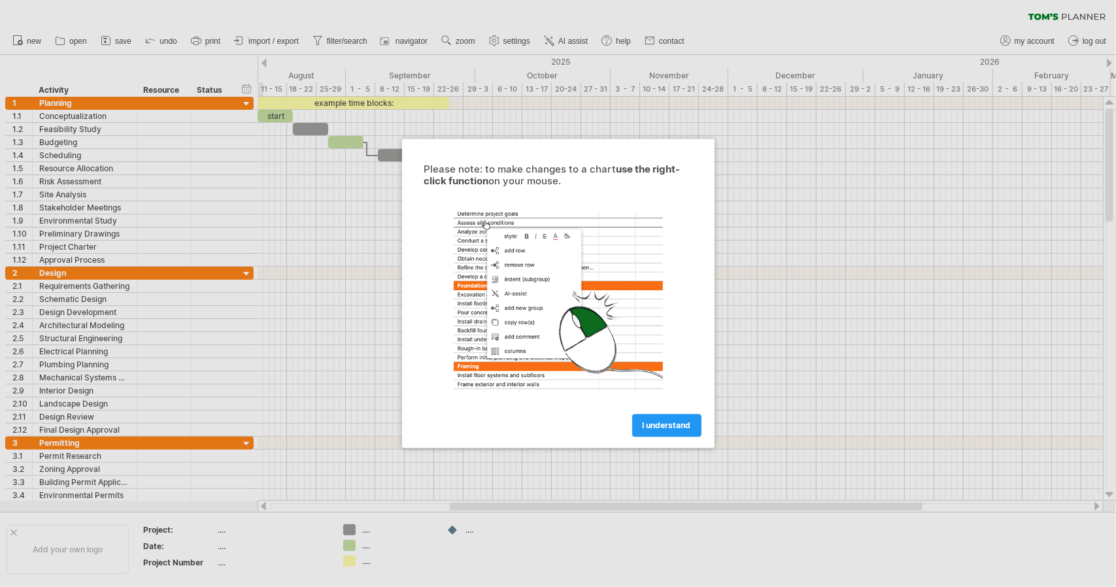
click at [273, 40] on div at bounding box center [558, 293] width 1116 height 587
click at [677, 422] on span "I understand" at bounding box center [666, 426] width 48 height 10
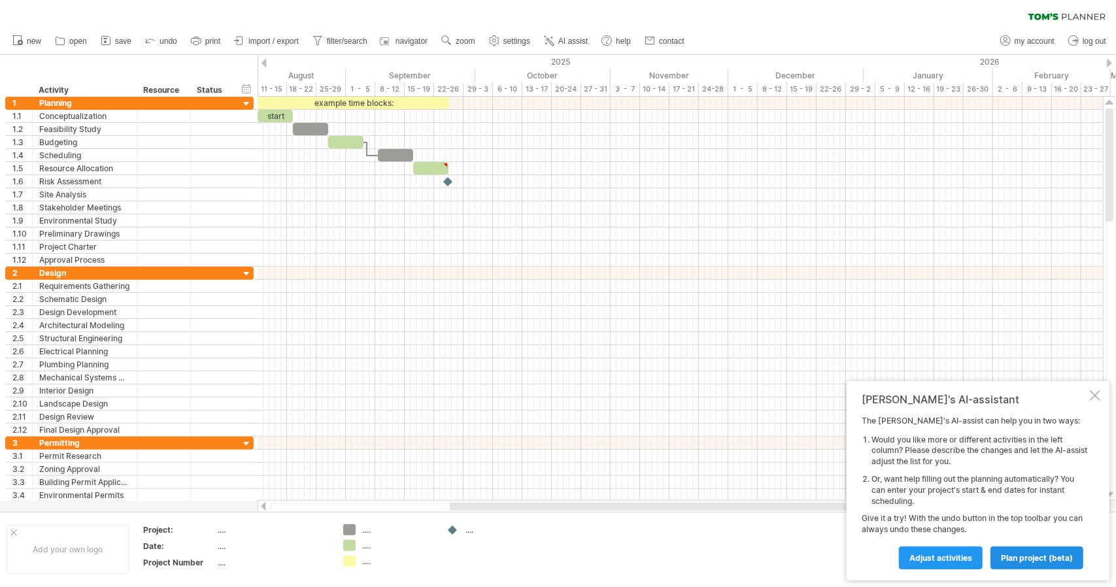
click at [1027, 554] on span "plan project (beta)" at bounding box center [1037, 558] width 72 height 10
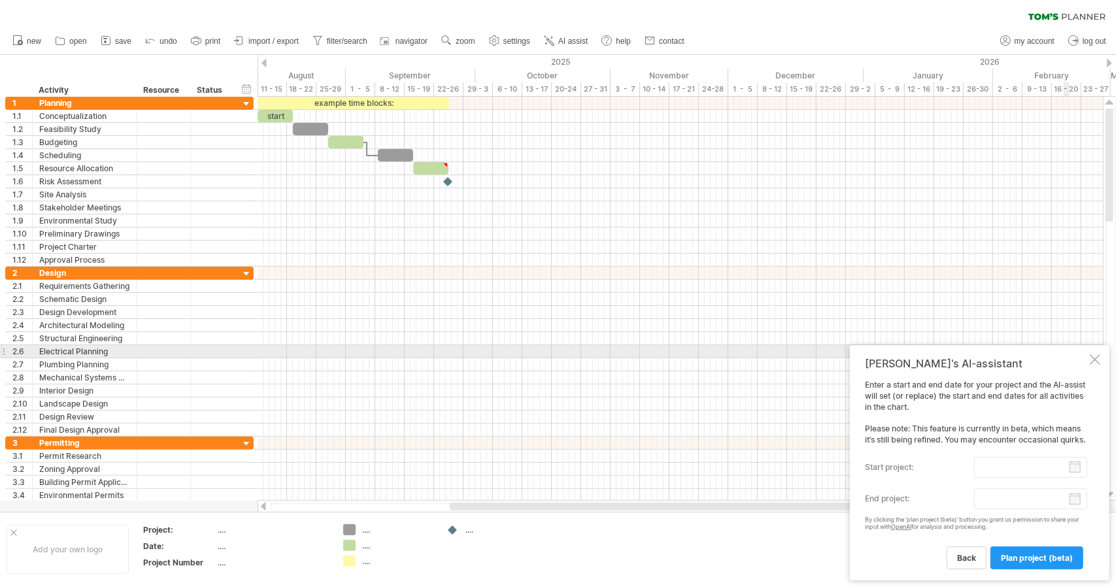
click at [1095, 354] on div at bounding box center [1094, 359] width 10 height 10
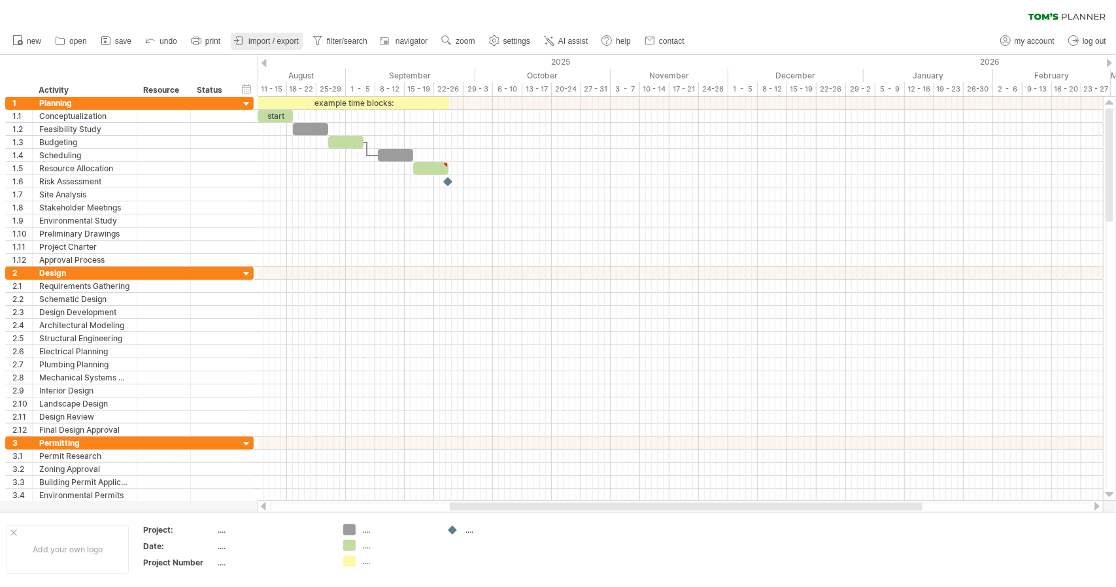
click at [282, 42] on span "import / export" at bounding box center [273, 41] width 50 height 9
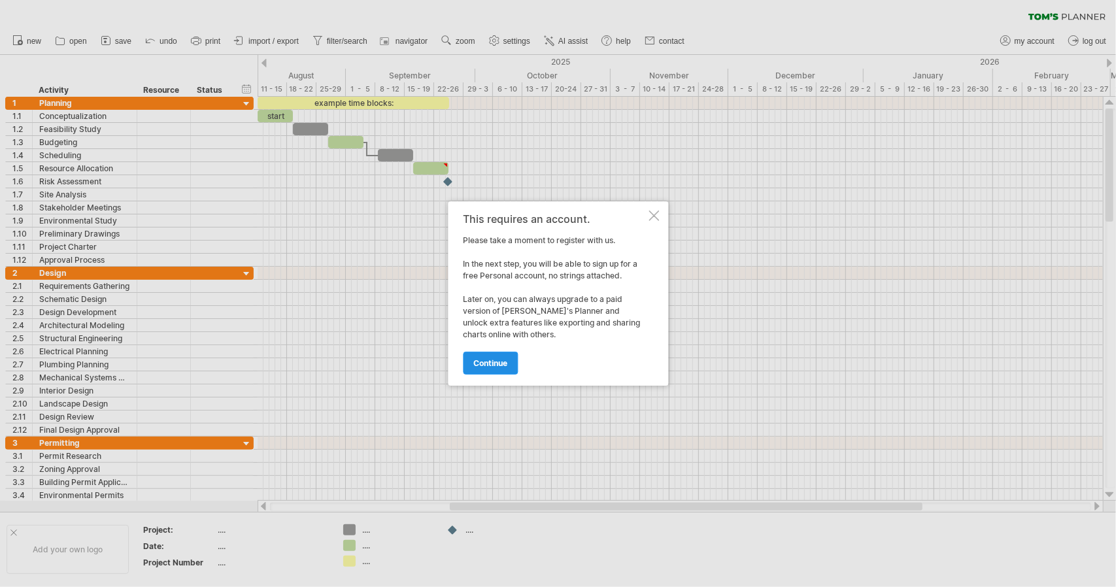
click at [483, 362] on span "continue" at bounding box center [490, 363] width 34 height 10
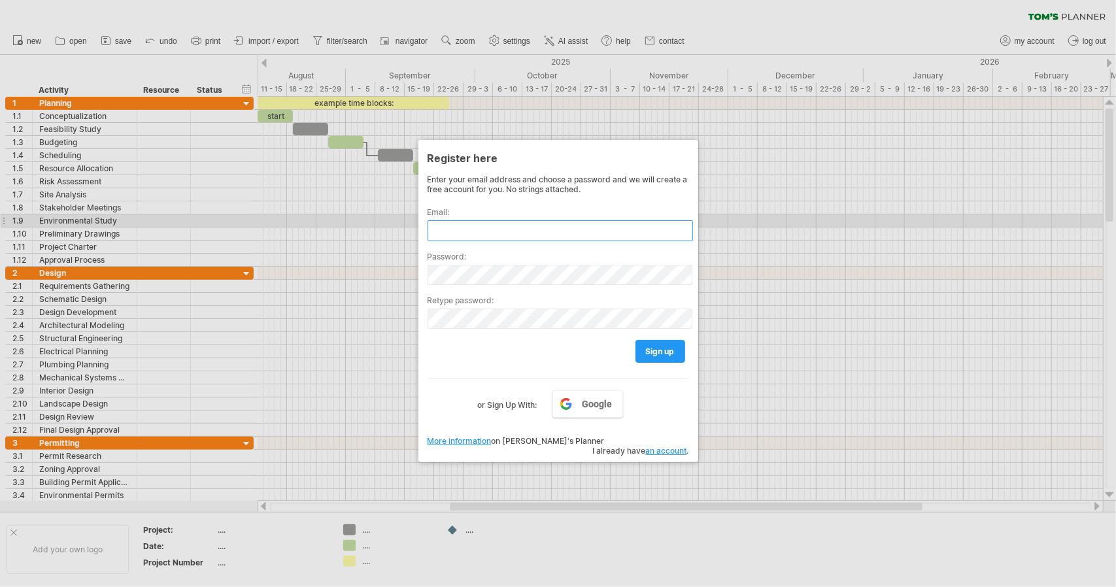
click at [450, 226] on input "text" at bounding box center [559, 230] width 265 height 21
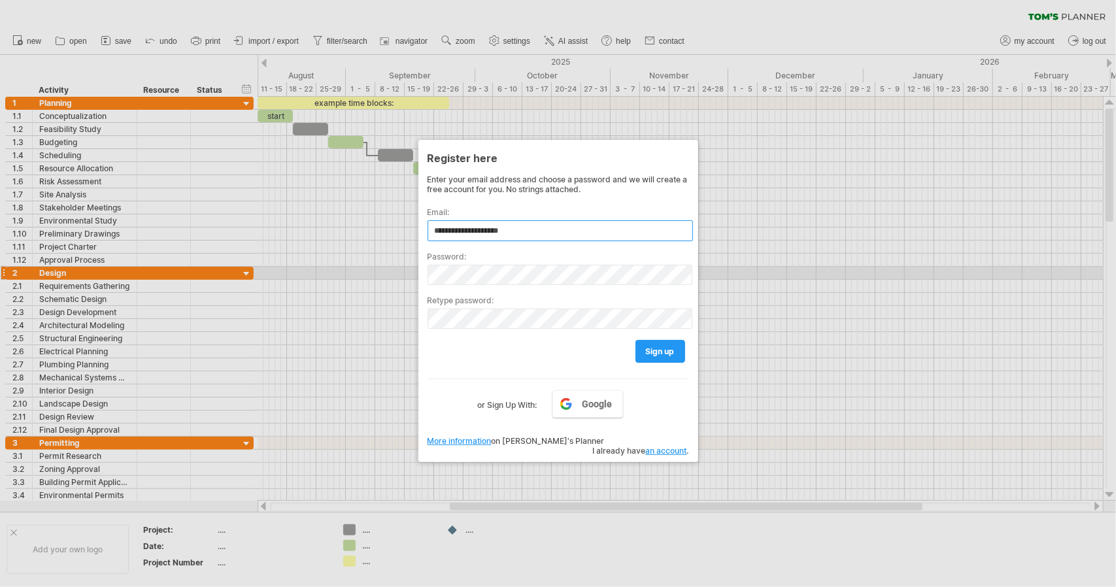
type input "**********"
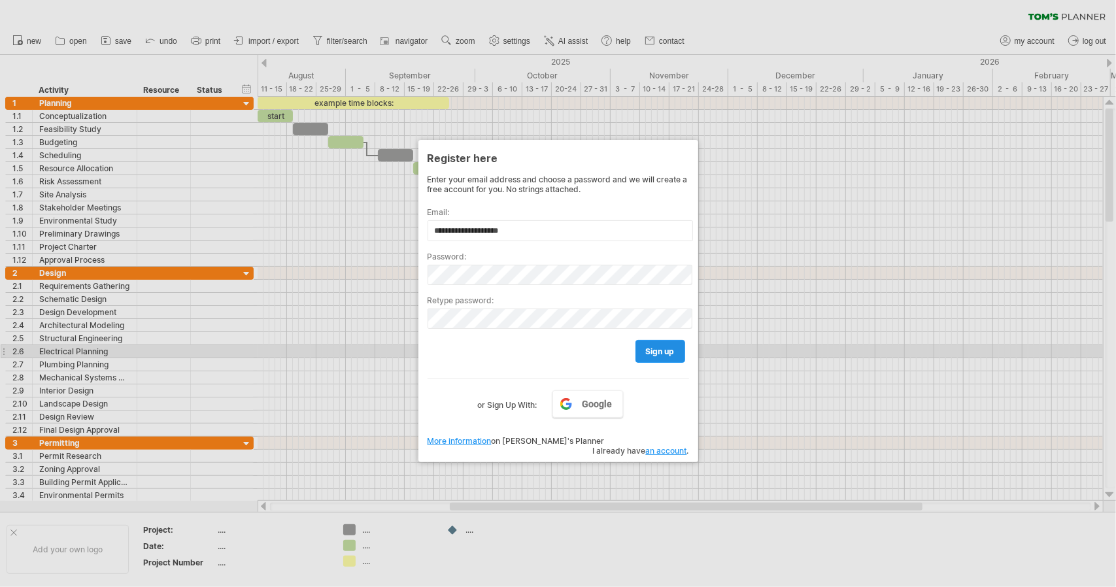
click at [661, 347] on span "sign up" at bounding box center [660, 351] width 29 height 10
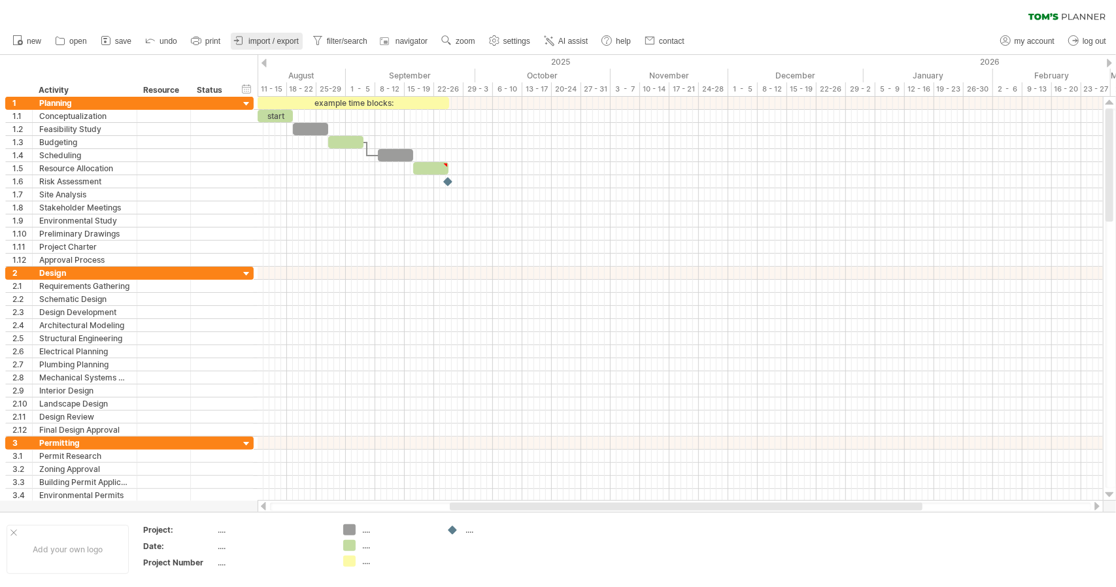
click at [259, 37] on span "import / export" at bounding box center [273, 41] width 50 height 9
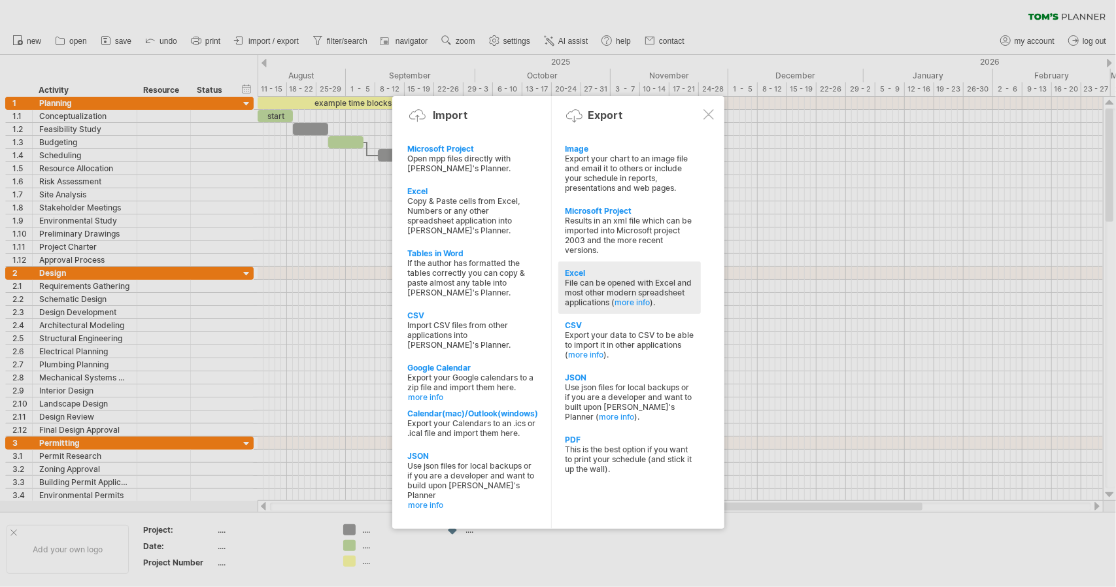
click at [575, 268] on div "Excel" at bounding box center [629, 273] width 129 height 10
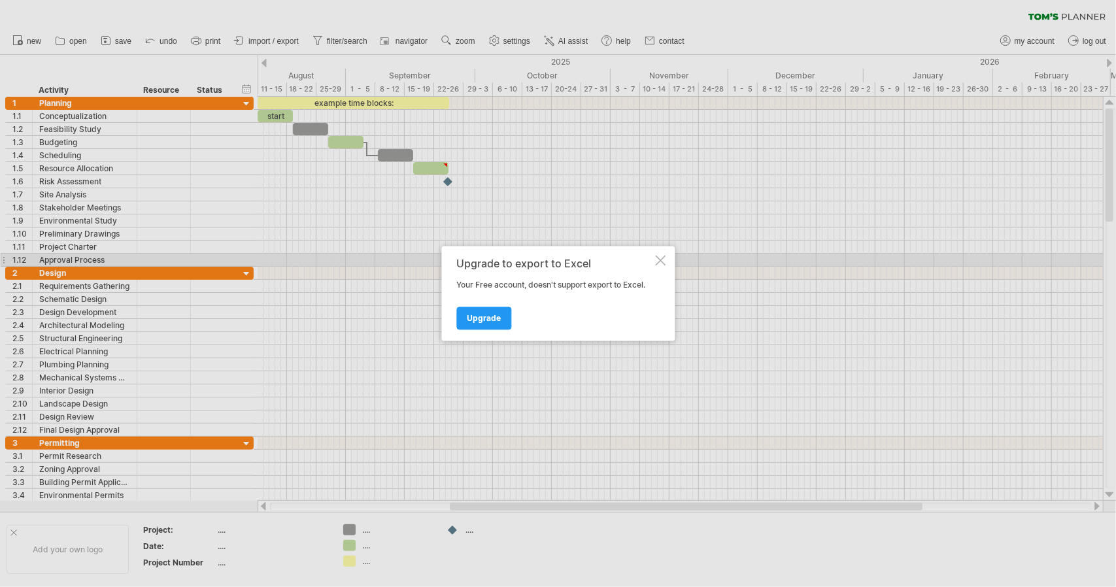
click at [659, 261] on div at bounding box center [660, 261] width 10 height 10
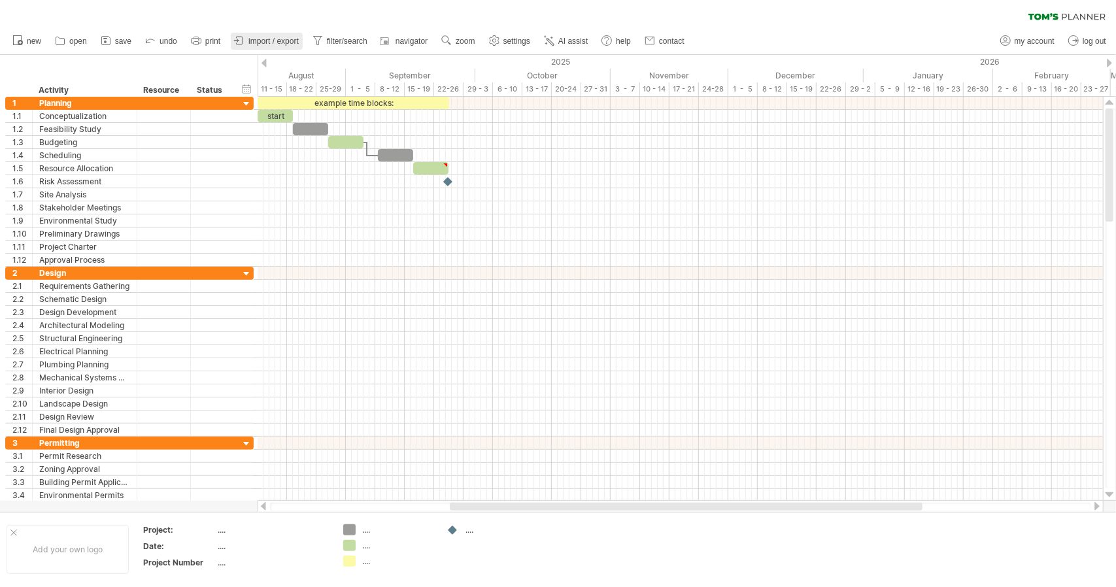
click at [276, 41] on span "import / export" at bounding box center [273, 41] width 50 height 9
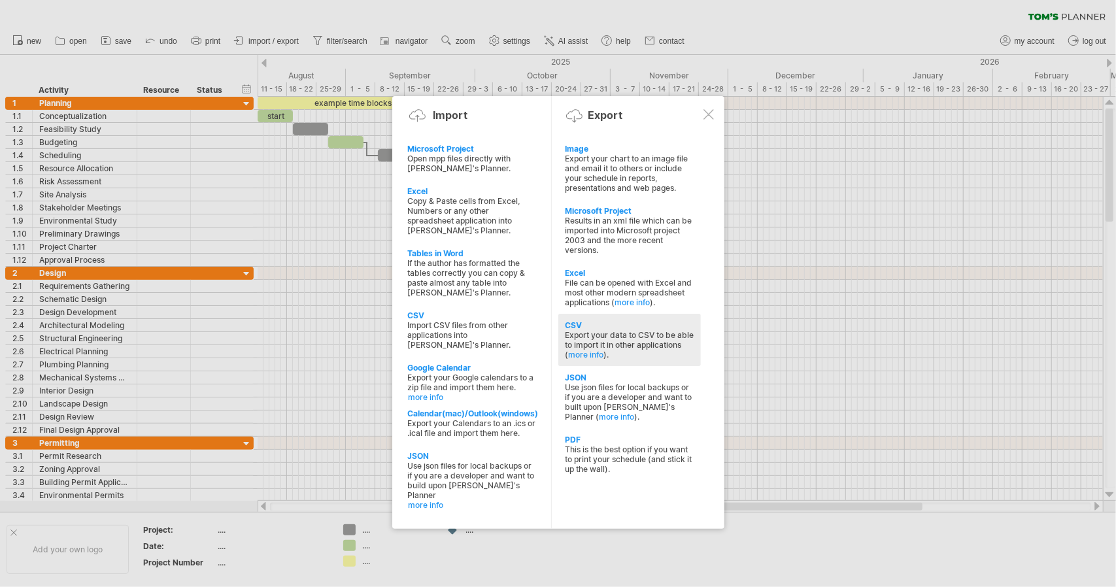
click at [579, 330] on div "Export your data to CSV to be able to import it in other applications ( more in…" at bounding box center [629, 344] width 129 height 29
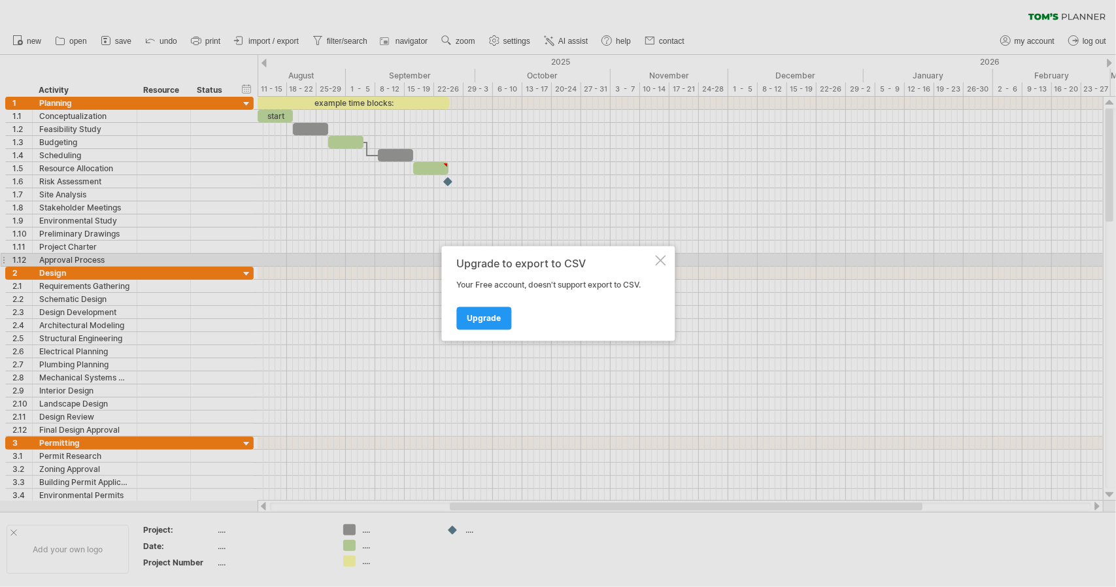
click at [657, 259] on div at bounding box center [660, 261] width 10 height 10
